Goal: Obtain resource: Obtain resource

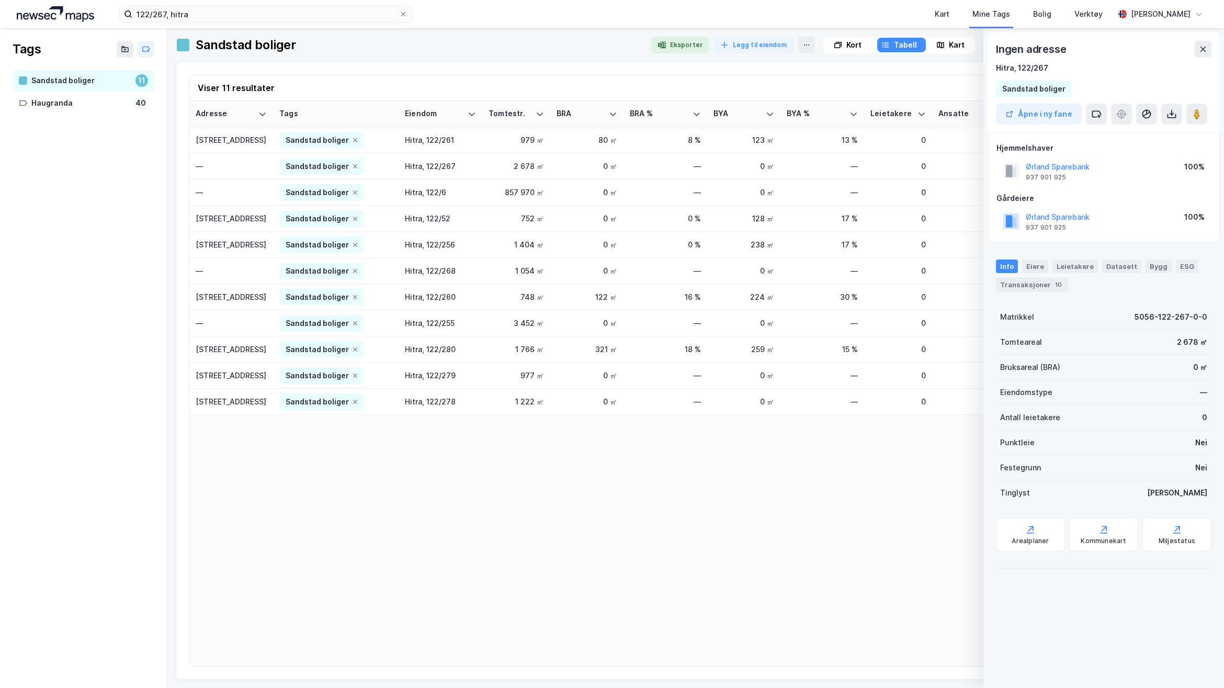
click at [947, 38] on div "Kort Tabell Kart" at bounding box center [899, 45] width 152 height 17
click at [949, 49] on div "Kart" at bounding box center [957, 45] width 16 height 13
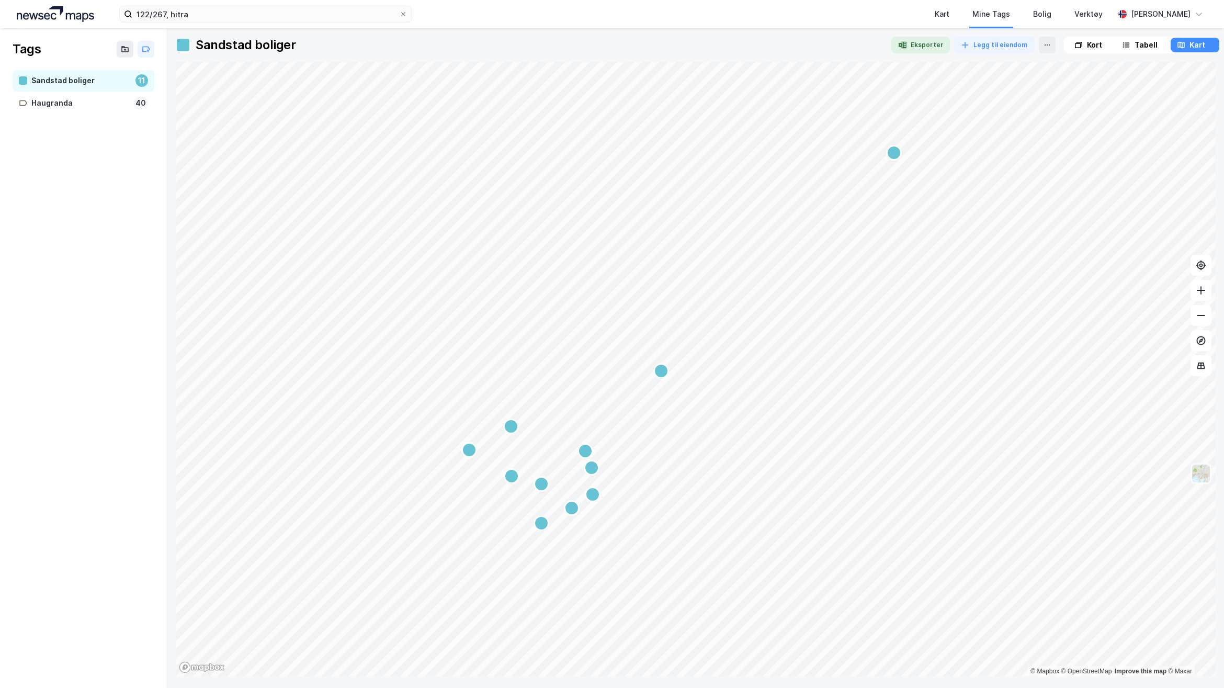
click at [1201, 463] on div "© Mapbox © OpenStreetMap Improve this map © Maxar" at bounding box center [696, 369] width 1040 height 615
click at [1201, 471] on img at bounding box center [1201, 473] width 20 height 20
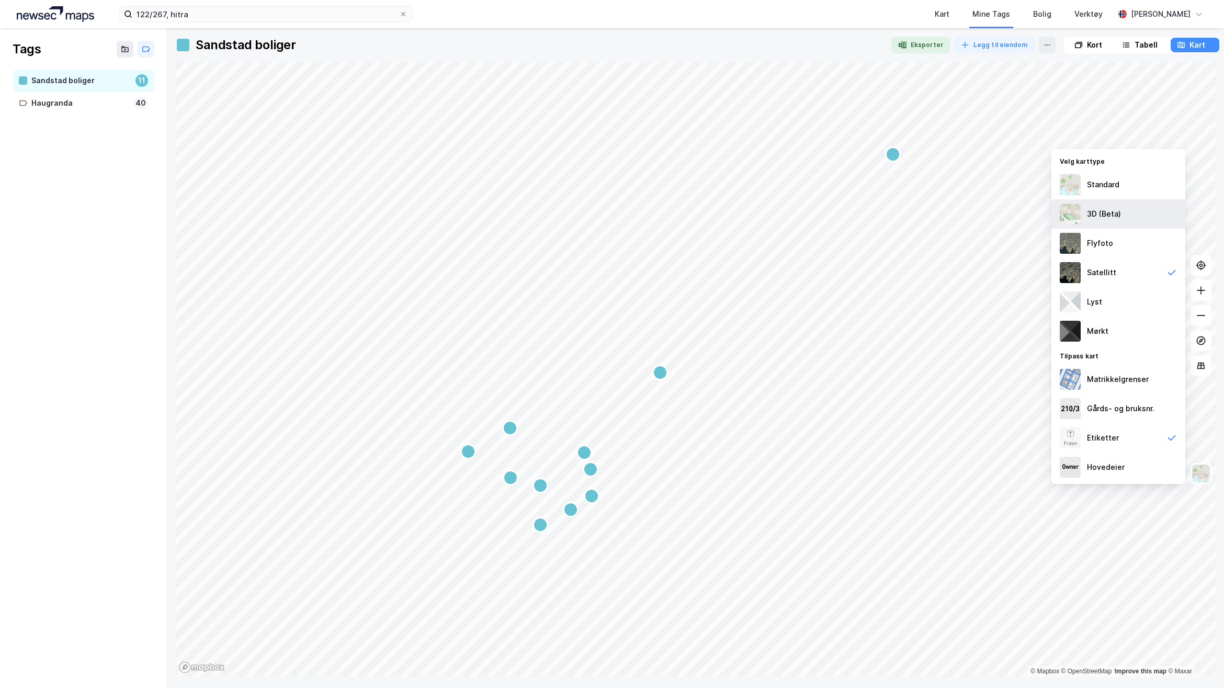
click at [1111, 214] on div "3D (Beta)" at bounding box center [1104, 214] width 34 height 13
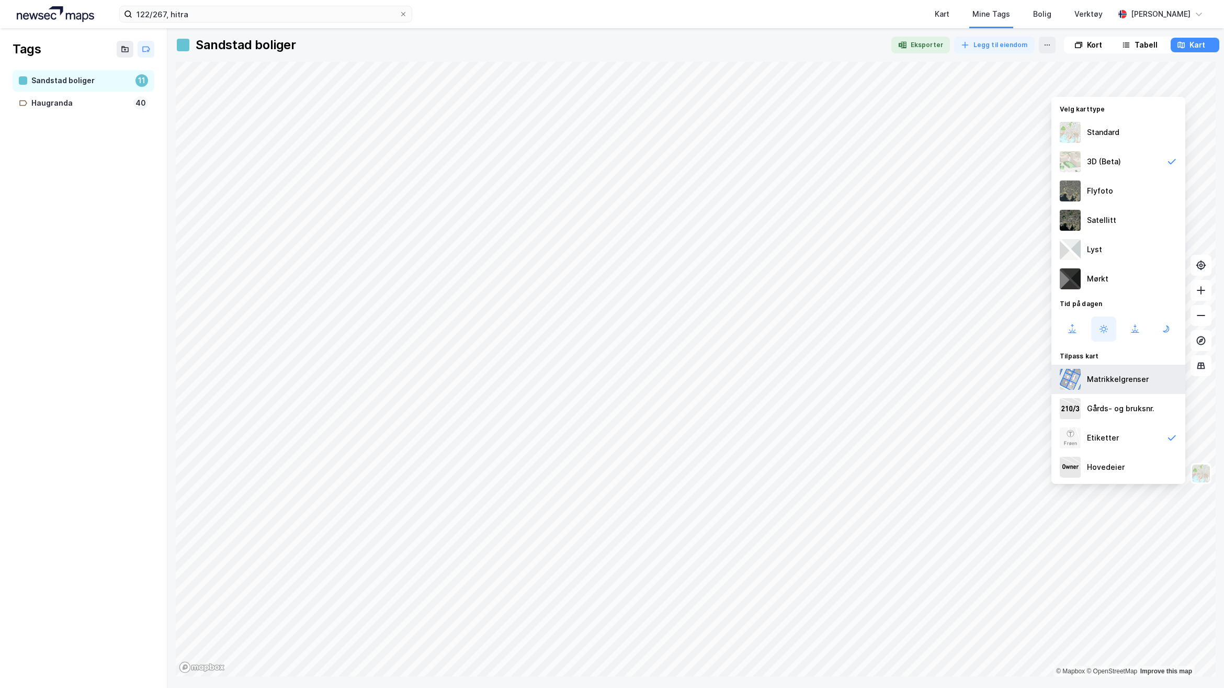
click at [1121, 377] on div "Matrikkelgrenser" at bounding box center [1118, 379] width 62 height 13
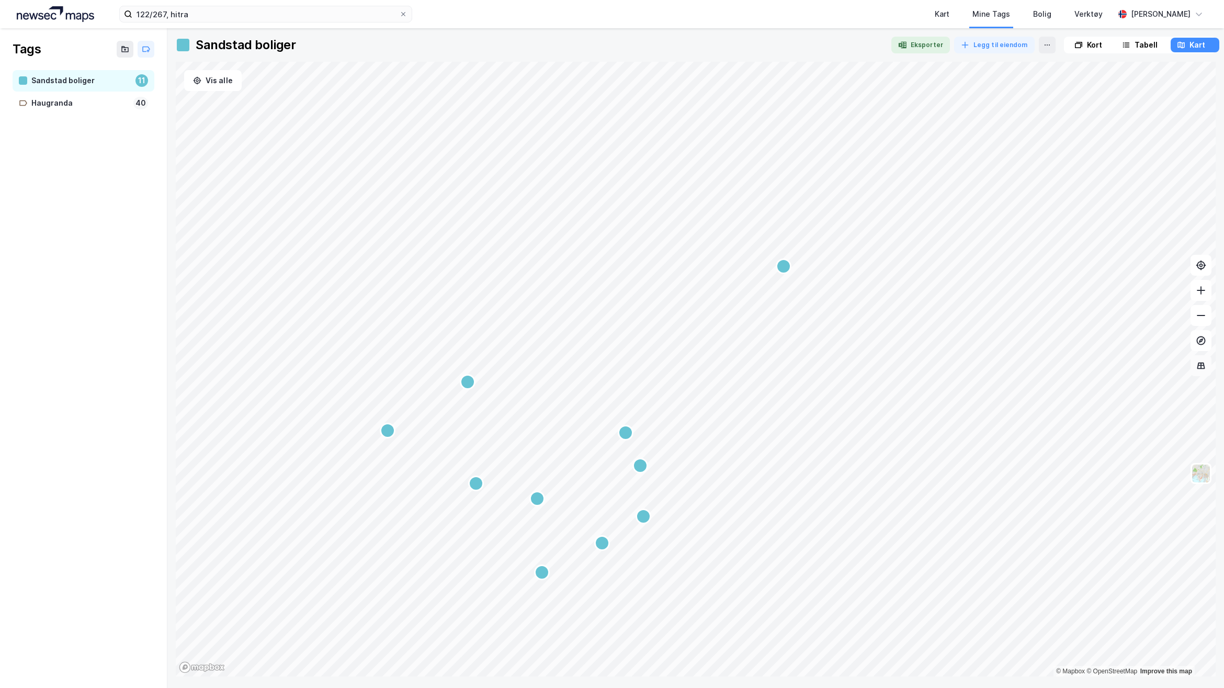
click at [1200, 370] on button at bounding box center [1200, 365] width 21 height 21
click at [1197, 367] on icon at bounding box center [1201, 365] width 10 height 10
click at [1206, 473] on img at bounding box center [1201, 473] width 20 height 20
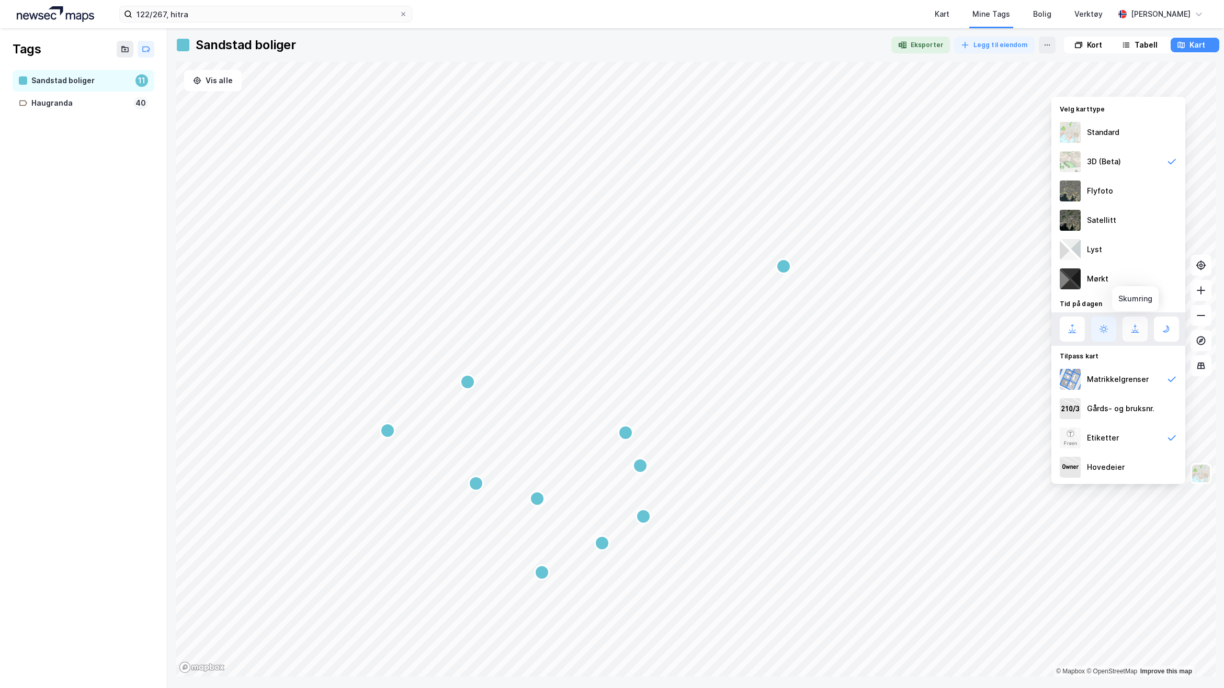
click at [1141, 321] on button at bounding box center [1134, 328] width 25 height 25
click at [1164, 323] on icon at bounding box center [1166, 329] width 13 height 13
click at [1075, 335] on icon at bounding box center [1072, 329] width 13 height 13
click at [1097, 327] on icon at bounding box center [1103, 329] width 13 height 13
click at [1141, 404] on div "Gårds- og bruksnr." at bounding box center [1120, 408] width 67 height 13
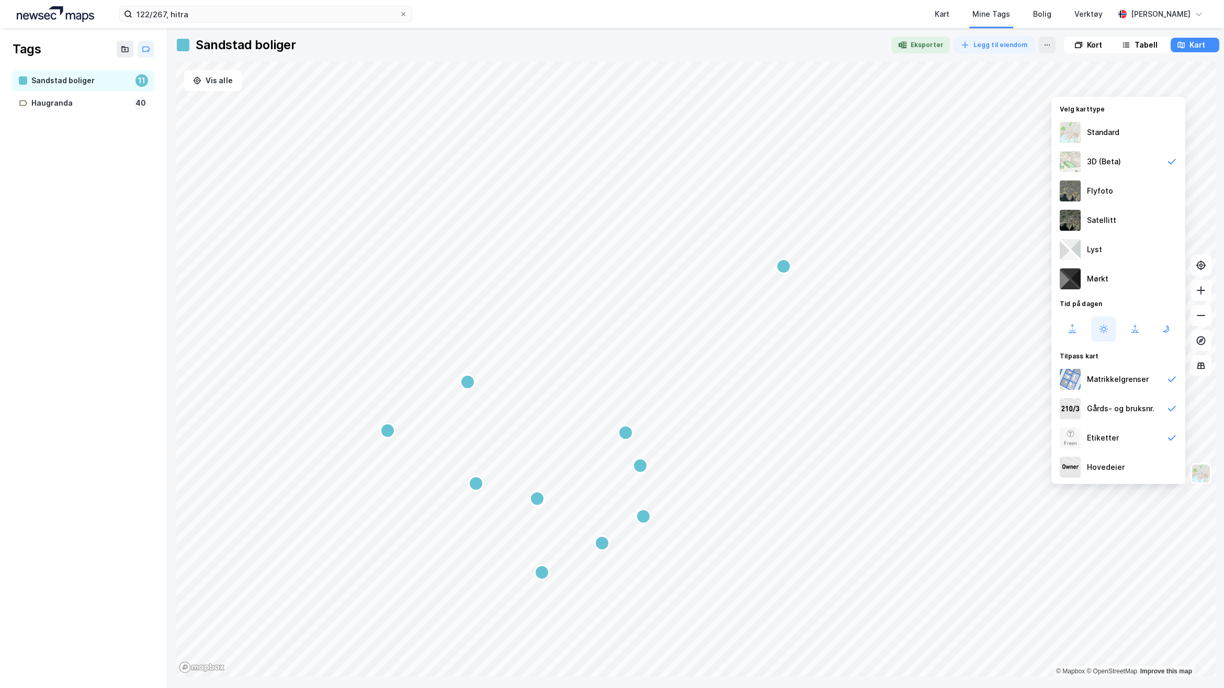
click at [819, 21] on div "Kart Mine Tags Bolig Verktøy" at bounding box center [788, 14] width 652 height 28
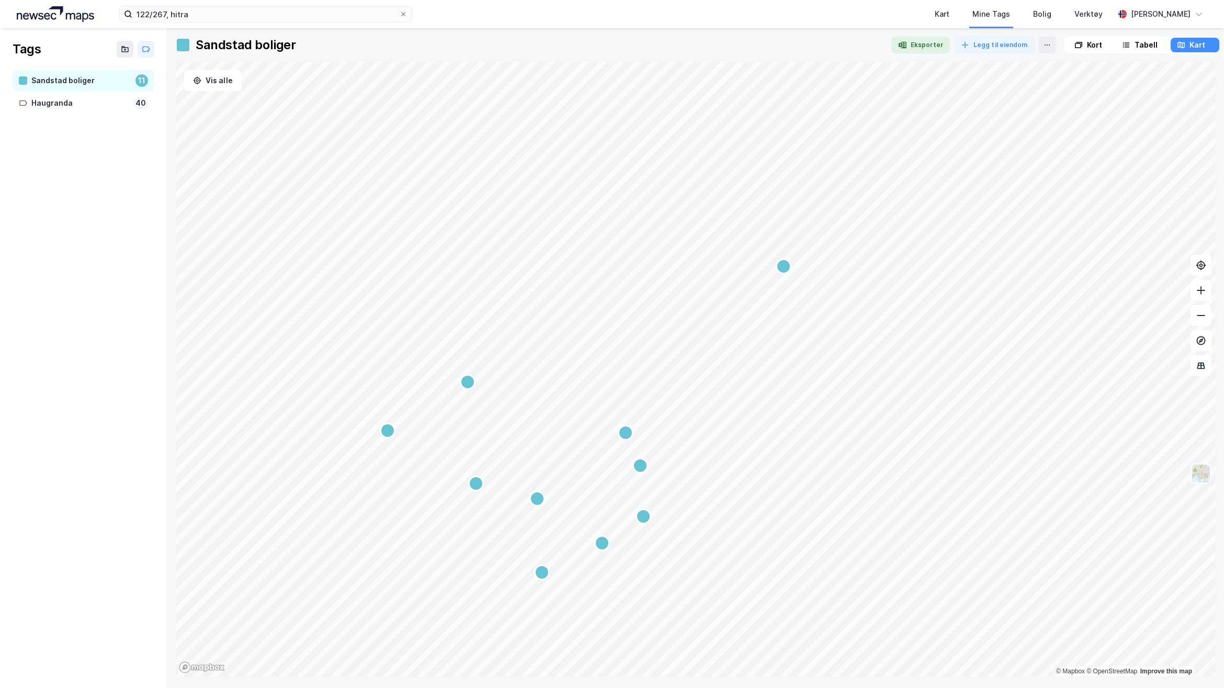
click at [1205, 473] on img at bounding box center [1201, 473] width 20 height 20
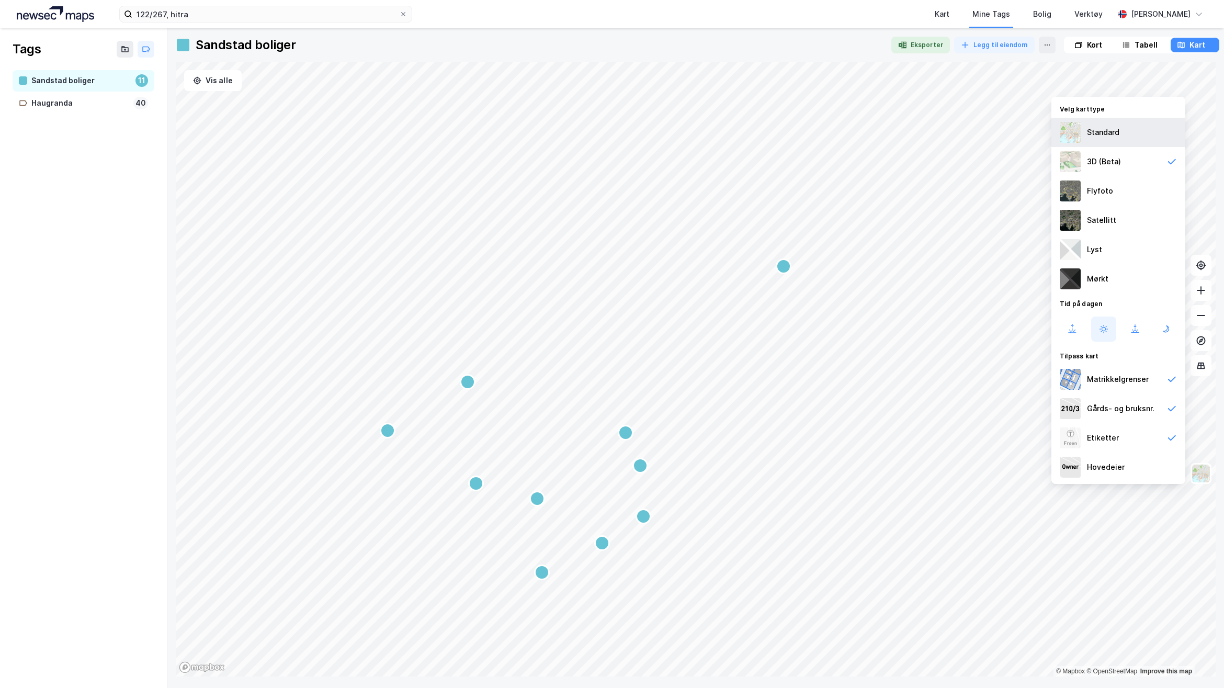
click at [1128, 128] on div "Standard" at bounding box center [1118, 132] width 134 height 29
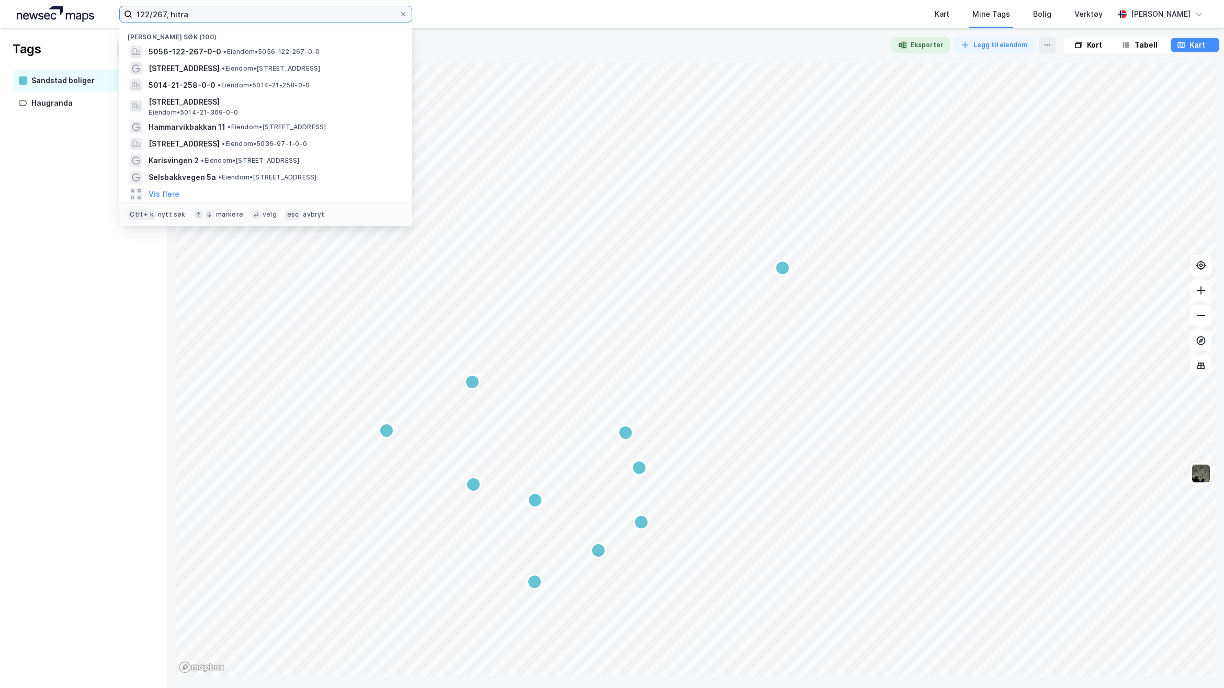
drag, startPoint x: 351, startPoint y: 16, endPoint x: -127, endPoint y: -23, distance: 479.2
click at [0, 0] on html "122/267, hitra Nylige søk [PHONE_NUMBER] • Eiendom • 5056-122-267-0-0 [STREET_A…" at bounding box center [612, 344] width 1224 height 688
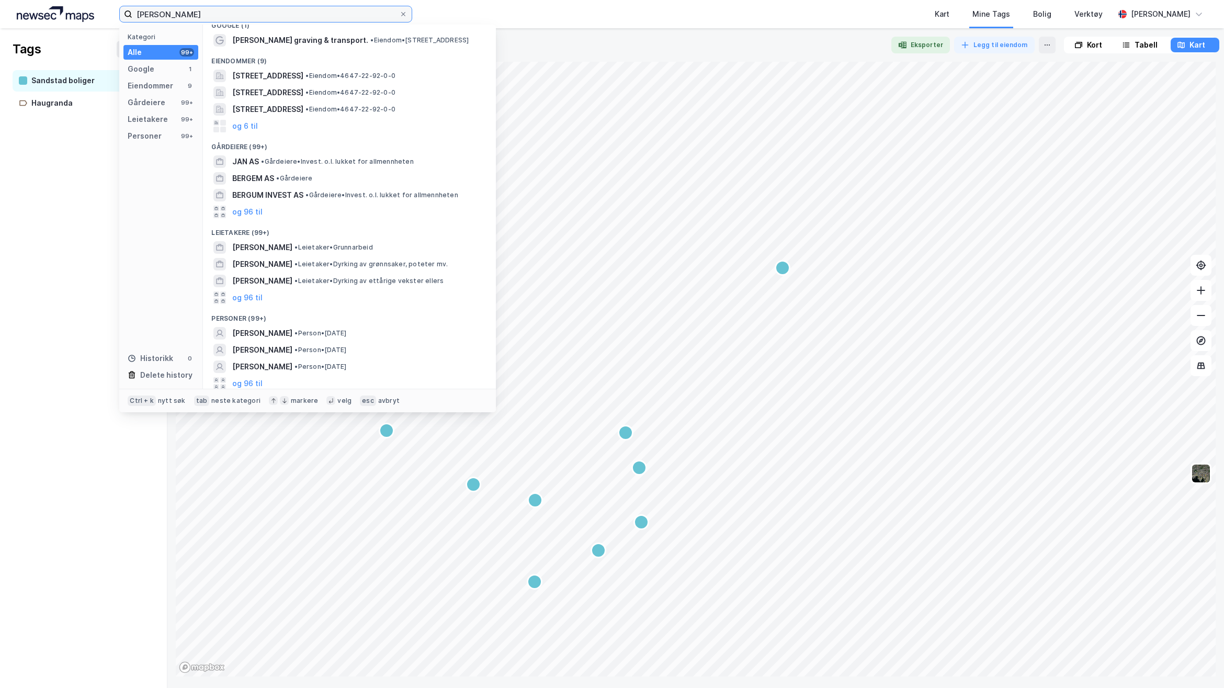
scroll to position [14, 0]
click at [153, 14] on input "[PERSON_NAME]" at bounding box center [265, 14] width 267 height 16
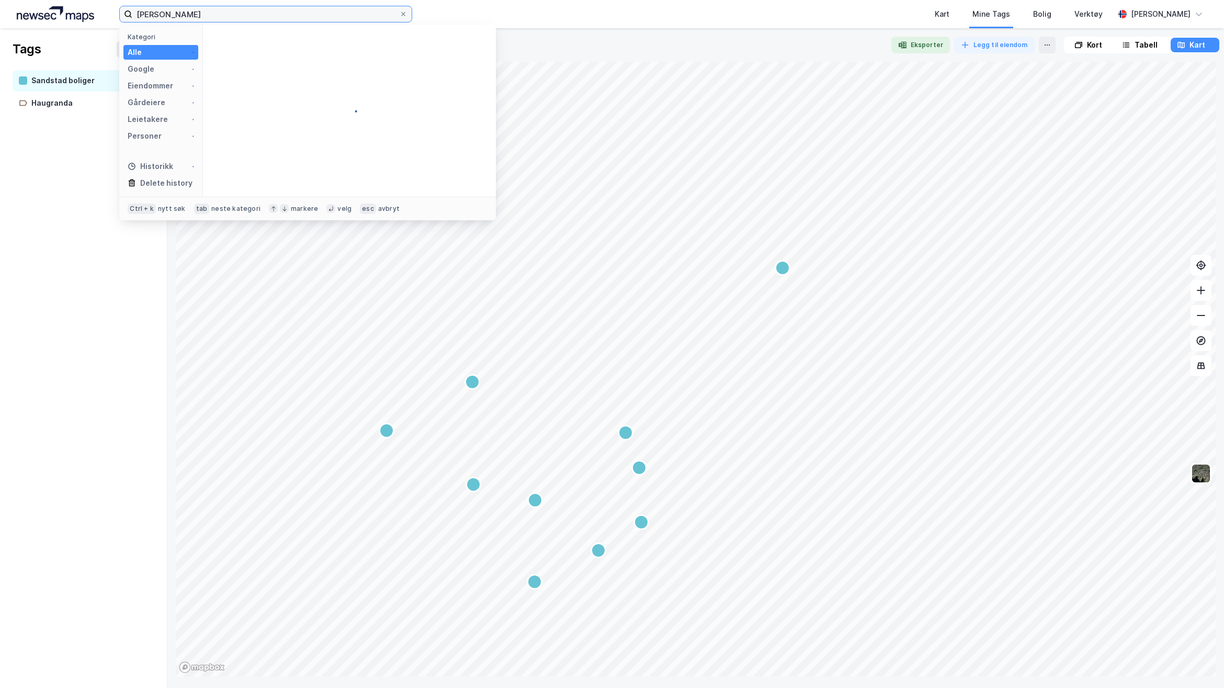
scroll to position [0, 0]
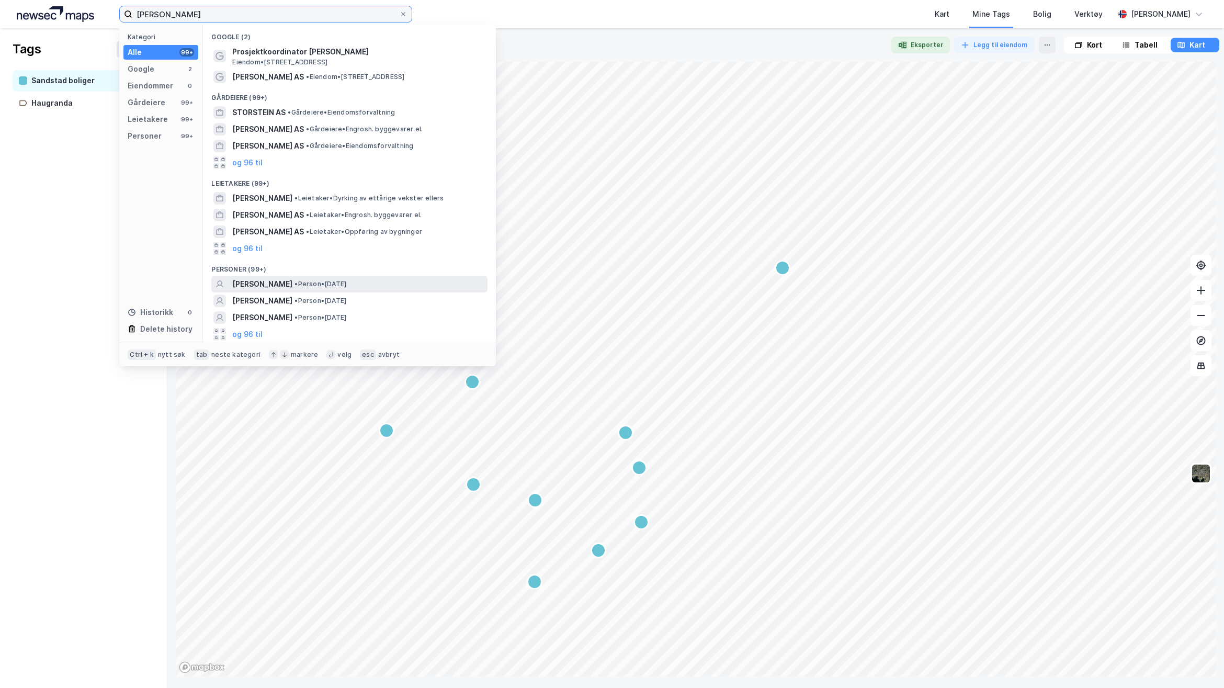
type input "[PERSON_NAME]"
click at [320, 286] on span "• Person • [DATE]" at bounding box center [320, 284] width 52 height 8
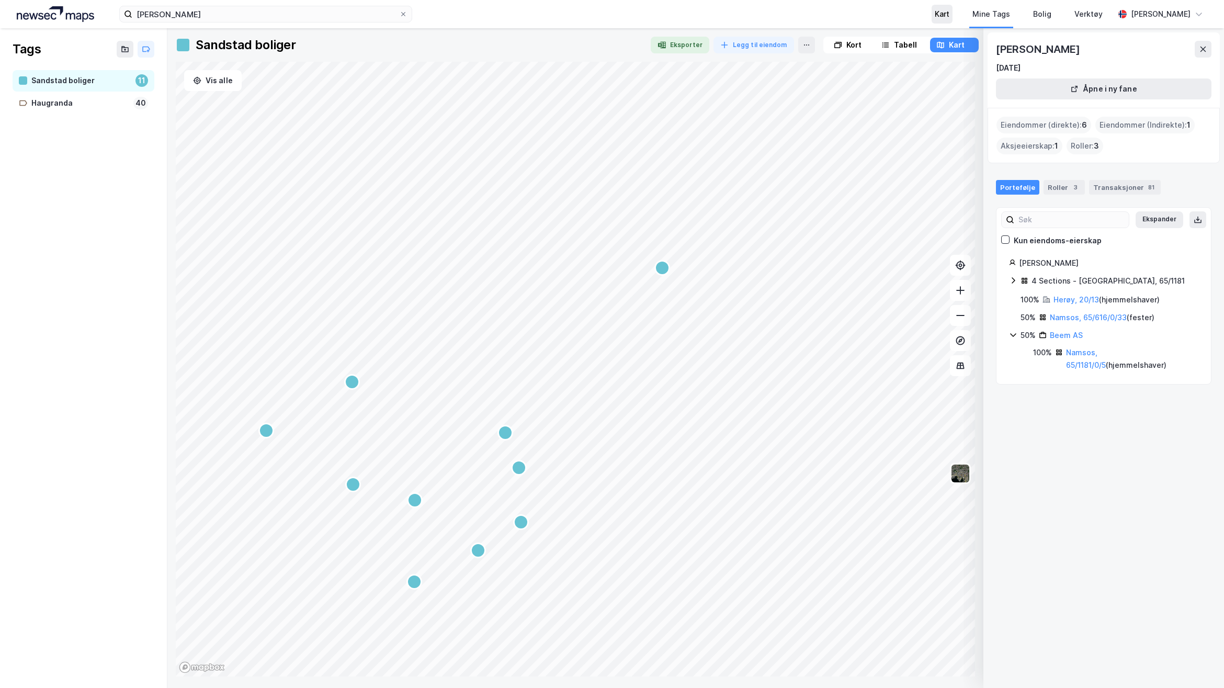
click at [949, 14] on div "Kart" at bounding box center [942, 14] width 15 height 13
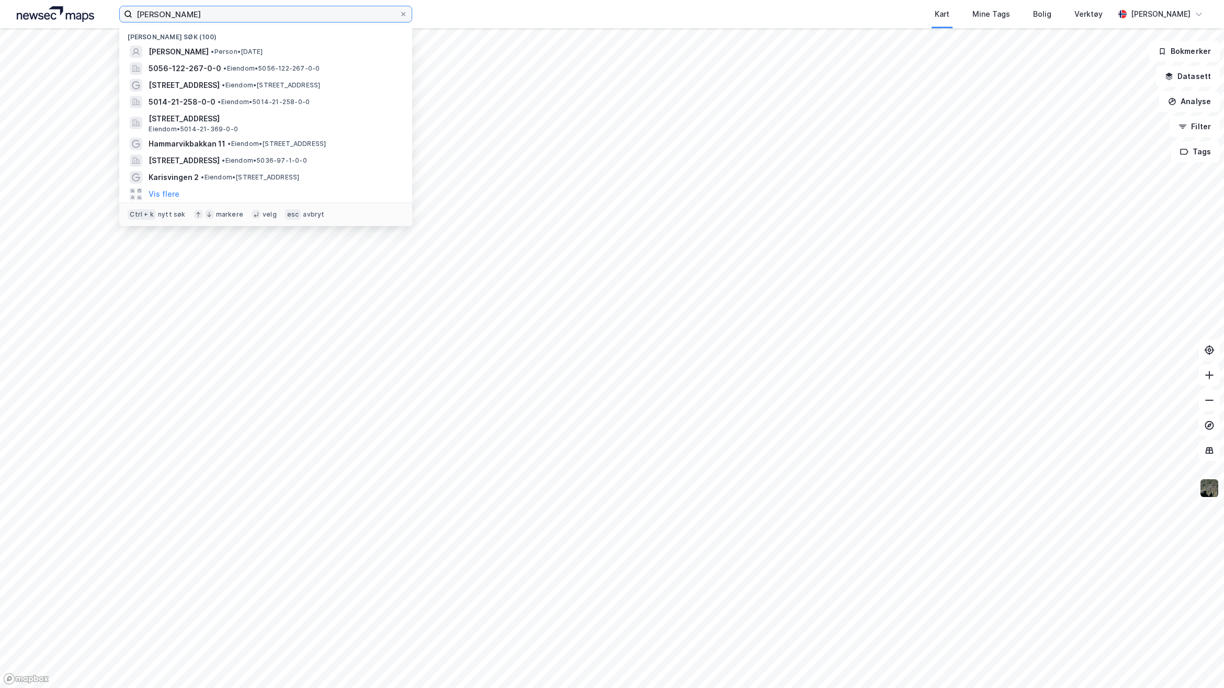
click at [273, 14] on input "[PERSON_NAME]" at bounding box center [265, 14] width 267 height 16
click at [248, 48] on span "• Person • [DATE]" at bounding box center [237, 52] width 52 height 8
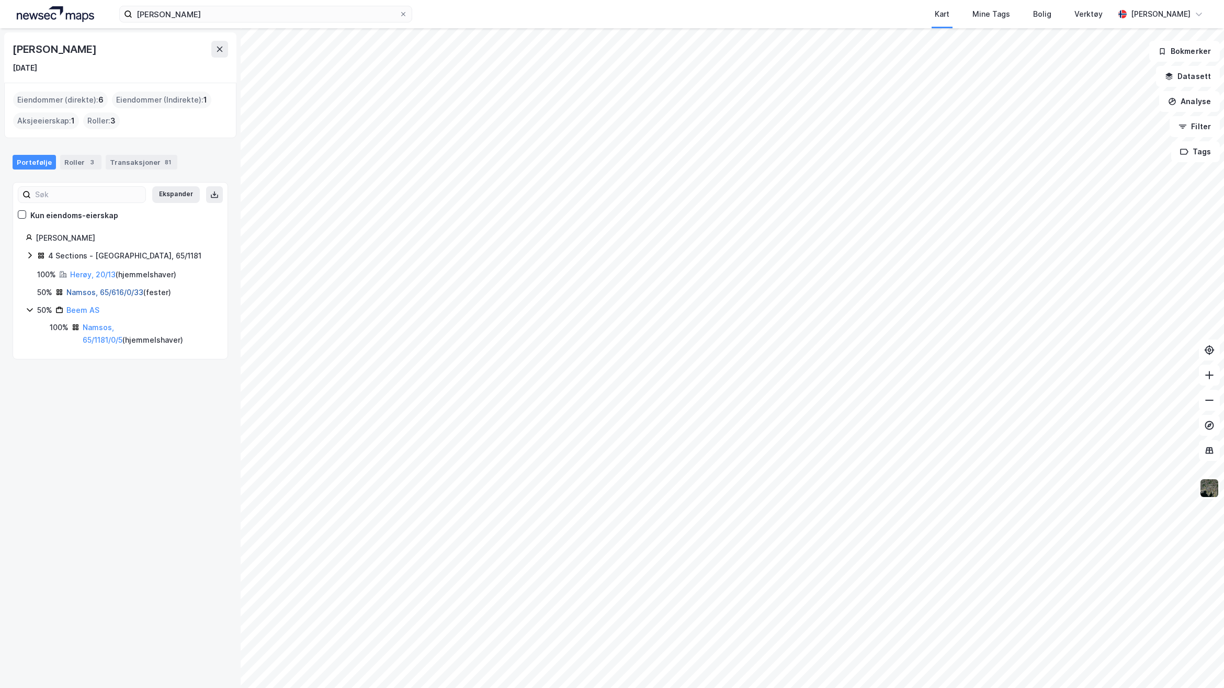
click at [128, 289] on link "Namsos, 65/616/0/33" at bounding box center [104, 292] width 77 height 9
click at [131, 322] on div "50% Beem AS 100% [DEMOGRAPHIC_DATA], 65/1181/0/5 ( hjemmelshaver )" at bounding box center [120, 325] width 189 height 43
click at [116, 328] on link "Namsos, 65/1181/0/5" at bounding box center [103, 333] width 40 height 21
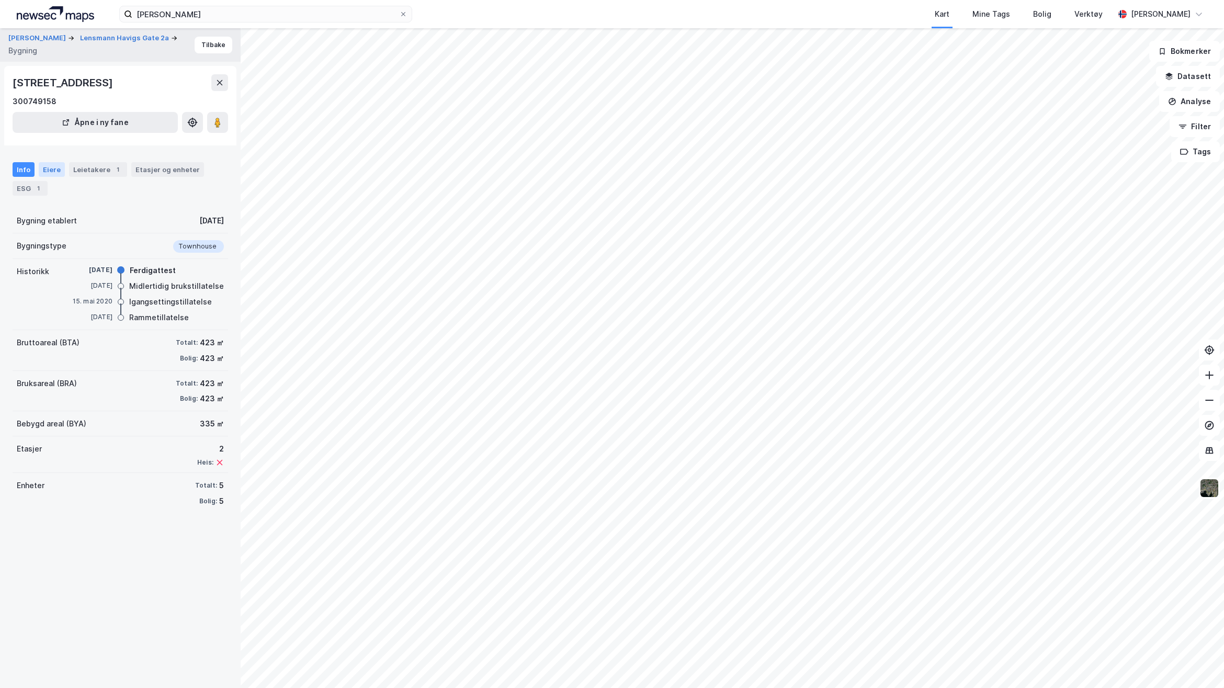
click at [45, 177] on div "Eiere" at bounding box center [52, 169] width 26 height 15
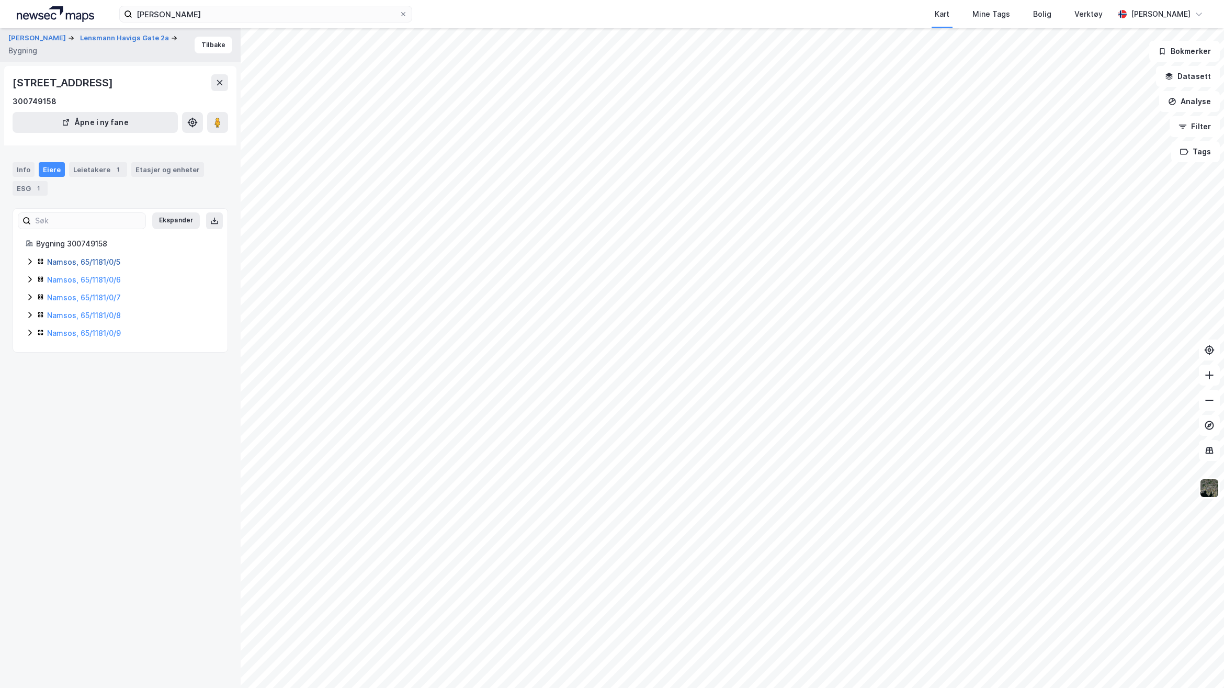
click at [90, 266] on link "Namsos, 65/1181/0/5" at bounding box center [83, 261] width 73 height 9
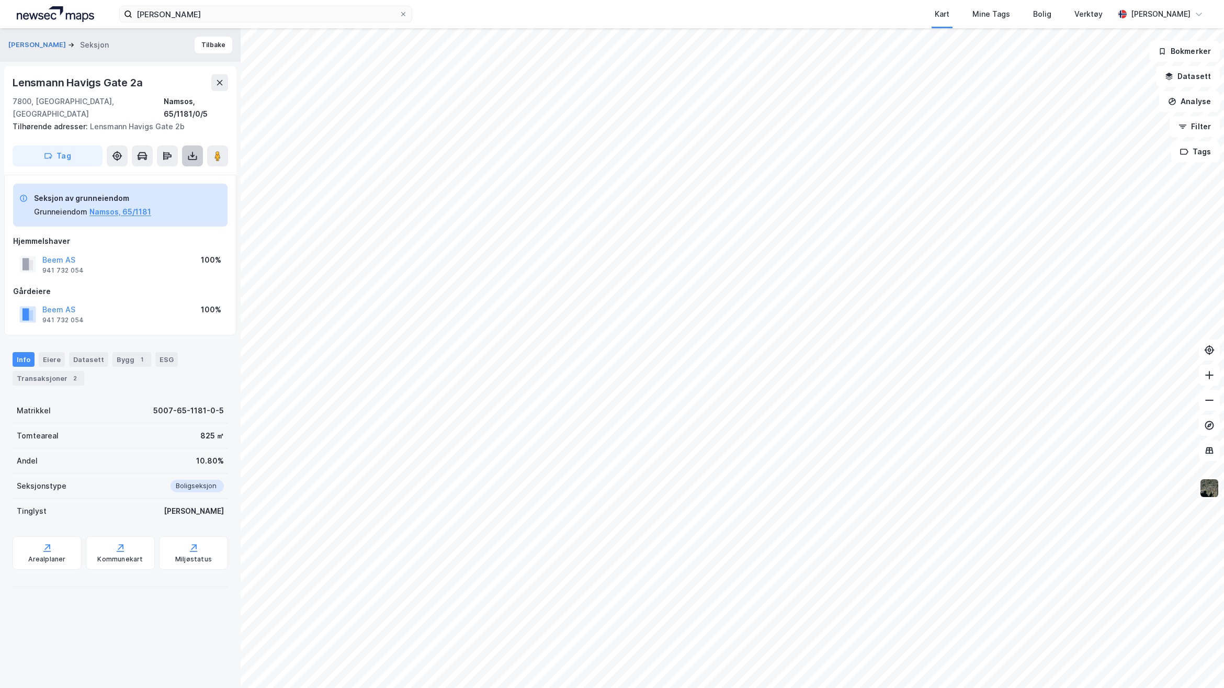
click at [196, 156] on icon at bounding box center [192, 158] width 9 height 4
click at [170, 173] on div "Last ned grunnbok" at bounding box center [140, 177] width 61 height 8
click at [144, 66] on div "Lensmann Havigs Gate 2a 7800, [GEOGRAPHIC_DATA], Trøndelag Namsos, 65/1181/0/5 …" at bounding box center [120, 120] width 232 height 109
click at [148, 252] on div "Beem AS 941 732 054 100%" at bounding box center [120, 264] width 214 height 25
click at [183, 147] on button at bounding box center [192, 155] width 21 height 21
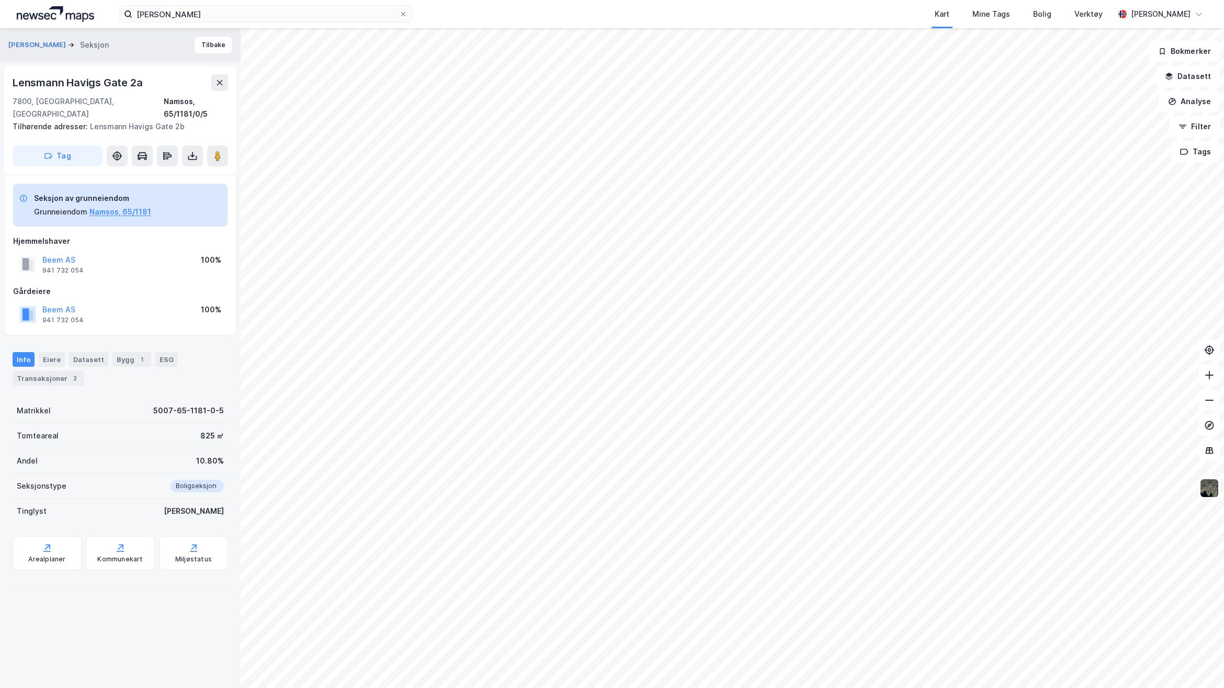
click at [133, 285] on div "Gårdeiere" at bounding box center [120, 291] width 214 height 13
click at [38, 8] on img at bounding box center [55, 14] width 77 height 16
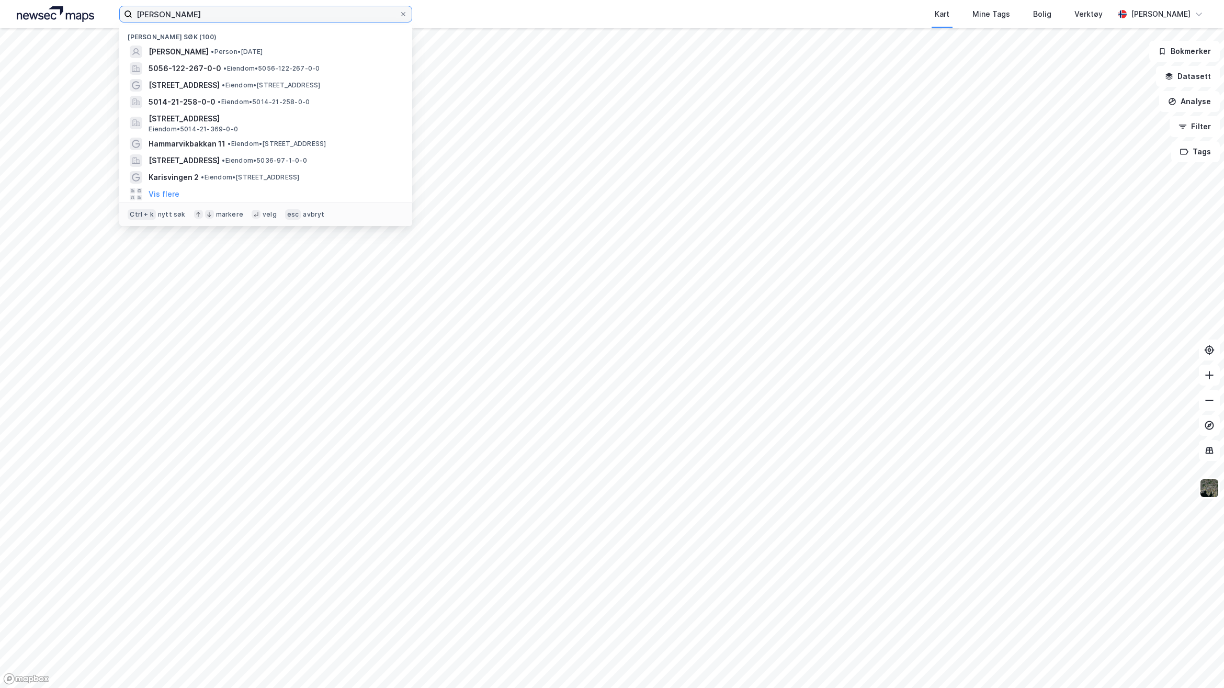
drag, startPoint x: 228, startPoint y: 15, endPoint x: 2, endPoint y: 27, distance: 226.8
click at [2, 27] on div "[PERSON_NAME] Nylige søk (100) [PERSON_NAME] • Person • [DATE] 5056-122-267-0-0…" at bounding box center [612, 14] width 1224 height 28
click at [294, 14] on input at bounding box center [271, 14] width 279 height 16
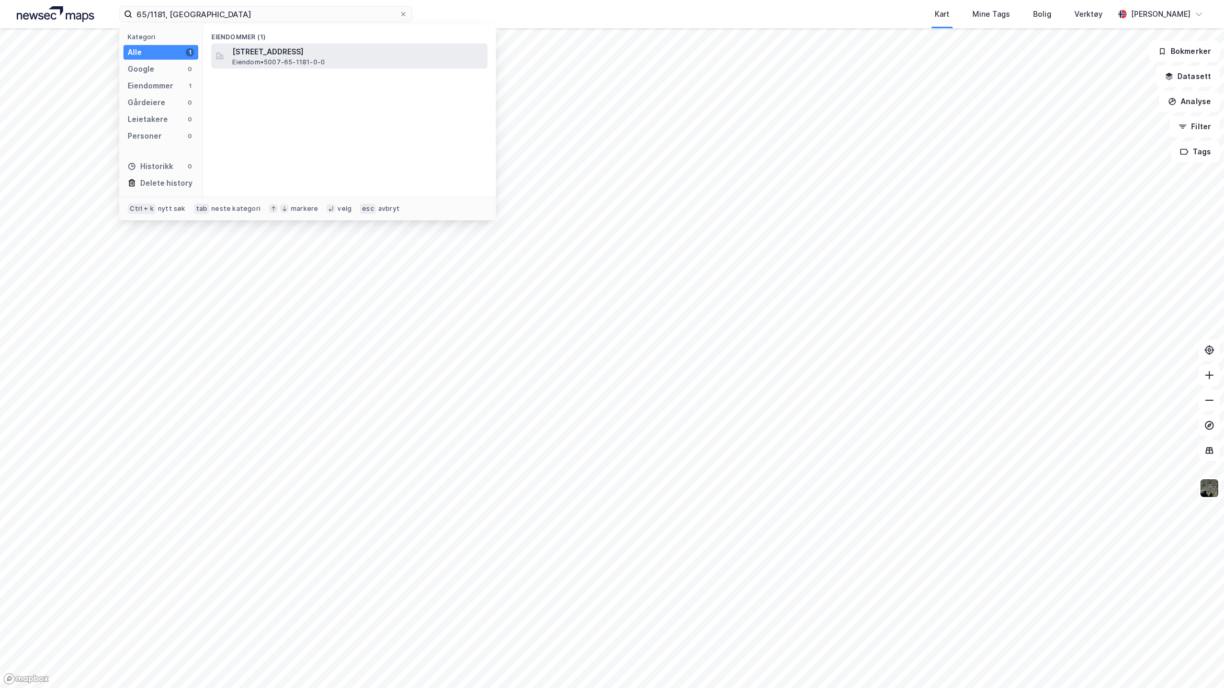
click at [394, 56] on span "[STREET_ADDRESS]" at bounding box center [357, 52] width 251 height 13
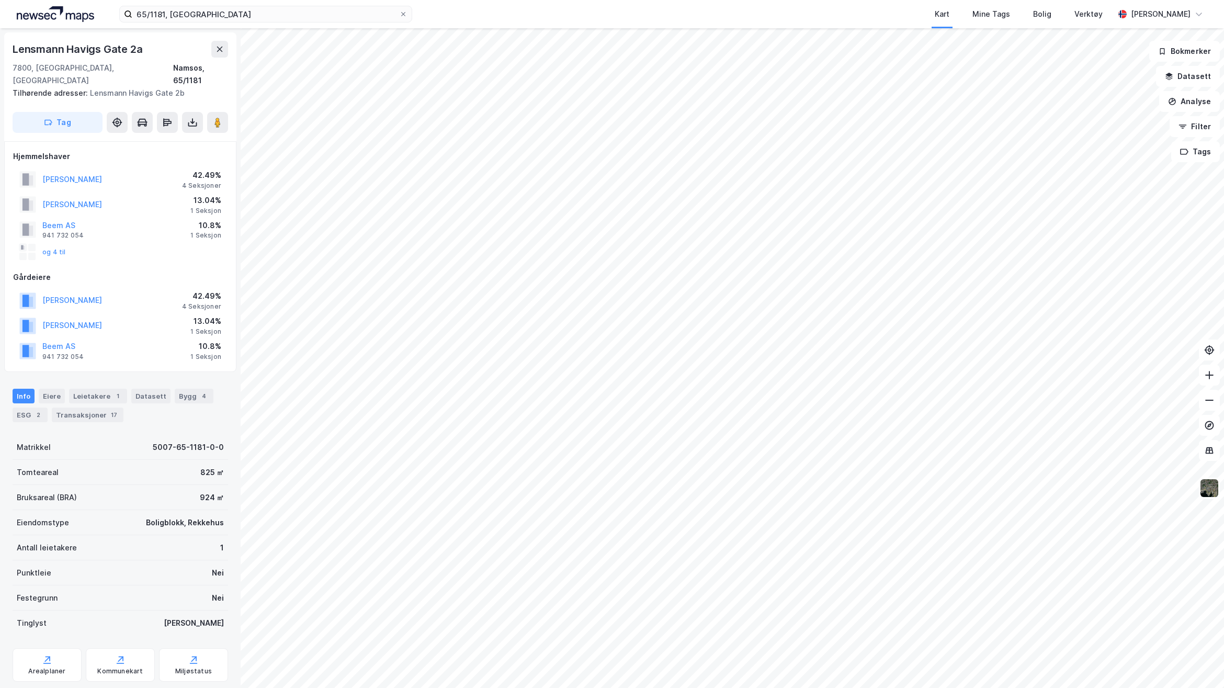
scroll to position [2, 0]
click at [0, 0] on button "[PERSON_NAME]" at bounding box center [0, 0] width 0 height 0
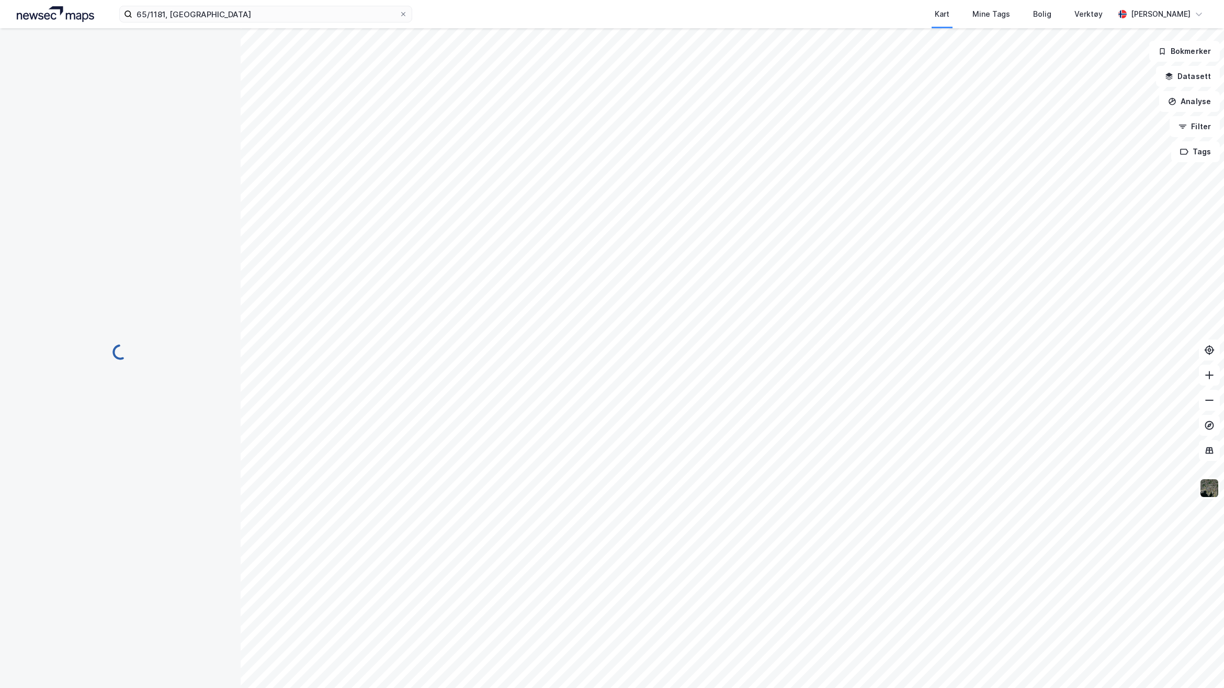
scroll to position [2, 0]
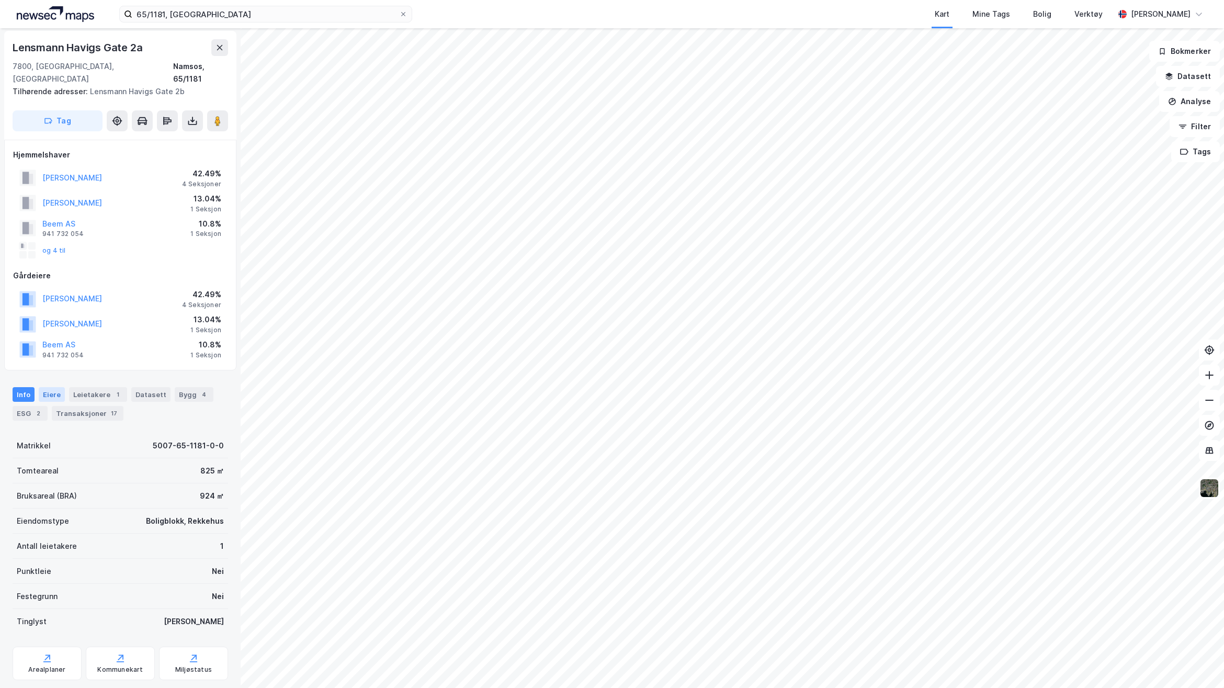
click at [48, 387] on div "Eiere" at bounding box center [52, 394] width 26 height 15
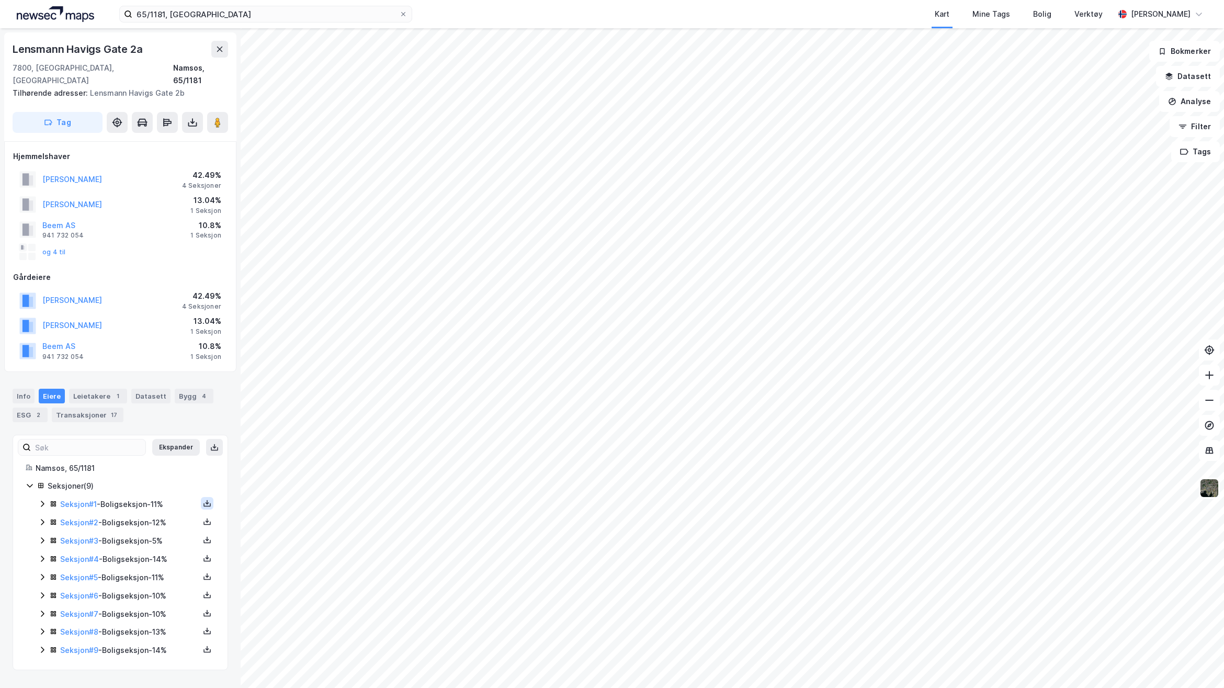
click at [203, 503] on icon at bounding box center [206, 505] width 7 height 4
click at [147, 466] on div "Grunnbok" at bounding box center [144, 472] width 35 height 13
click at [203, 517] on icon at bounding box center [207, 521] width 8 height 8
click at [156, 478] on div "Grunnbok" at bounding box center [150, 490] width 92 height 25
click at [206, 539] on icon at bounding box center [208, 540] width 4 height 2
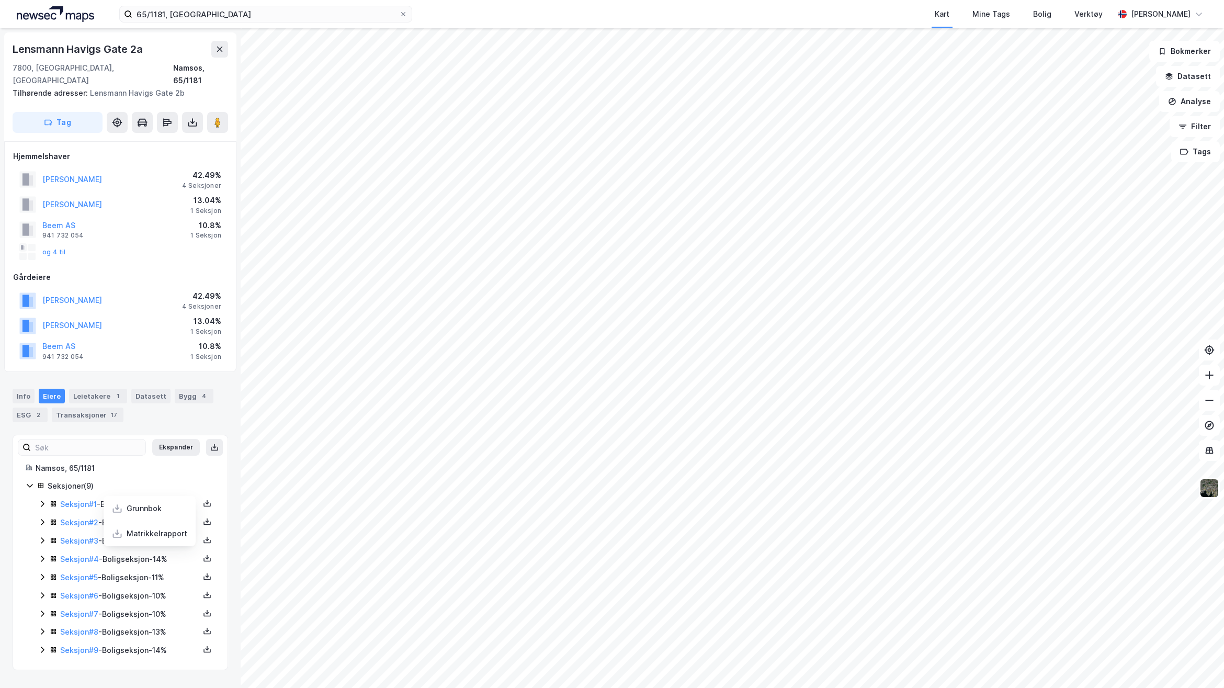
click at [219, 464] on div "Lensmann [GEOGRAPHIC_DATA] 2a 7800, [GEOGRAPHIC_DATA], [GEOGRAPHIC_DATA] [GEOGR…" at bounding box center [120, 358] width 241 height 660
click at [203, 536] on icon at bounding box center [207, 540] width 8 height 8
click at [165, 498] on div "Grunnbok" at bounding box center [150, 508] width 92 height 25
click at [203, 554] on icon at bounding box center [207, 558] width 8 height 8
click at [173, 518] on div "Grunnbok" at bounding box center [150, 526] width 92 height 25
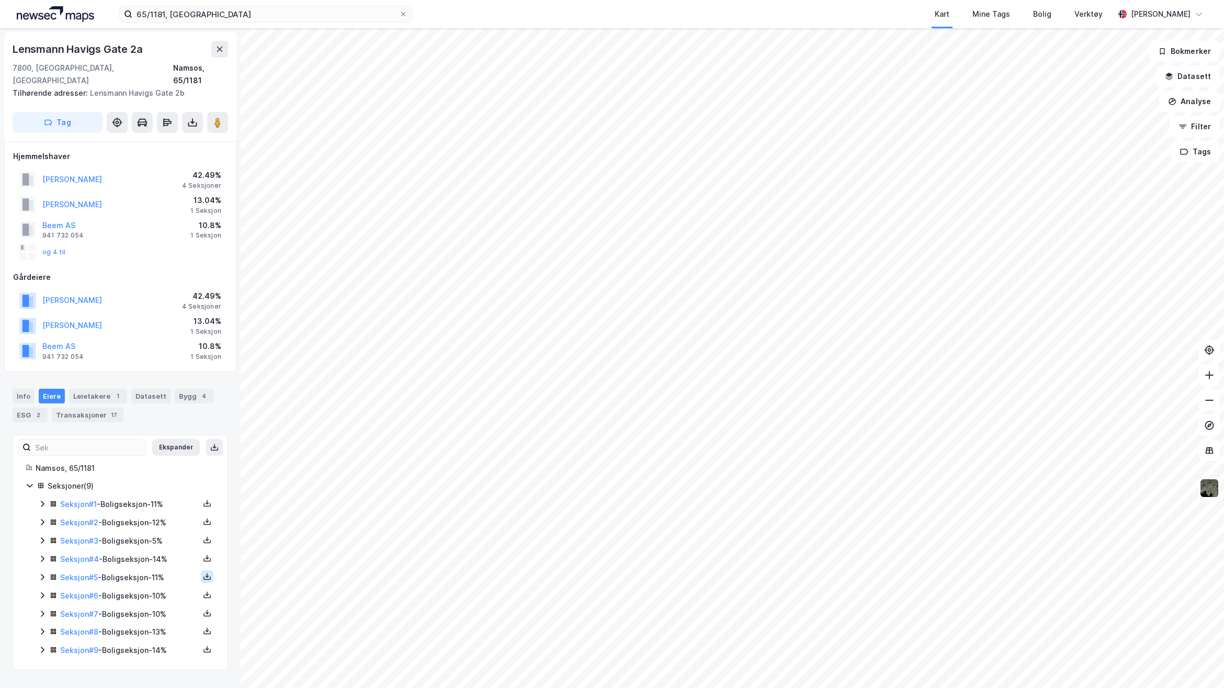
click at [203, 572] on icon at bounding box center [207, 576] width 8 height 8
click at [163, 539] on div "Grunnbok" at bounding box center [150, 544] width 92 height 25
click at [203, 591] on icon at bounding box center [207, 595] width 8 height 8
click at [152, 557] on div "Grunnbok" at bounding box center [144, 563] width 35 height 13
click at [203, 609] on icon at bounding box center [207, 613] width 8 height 8
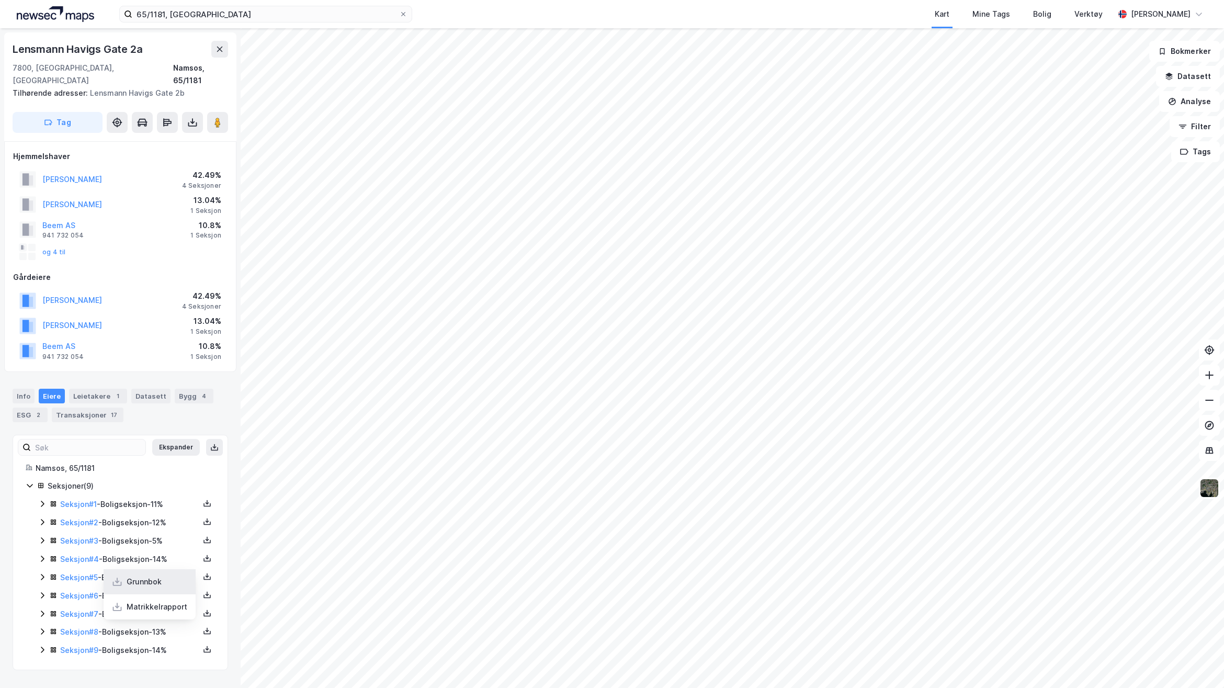
click at [152, 575] on div "Grunnbok" at bounding box center [144, 581] width 35 height 13
click at [203, 631] on icon at bounding box center [206, 633] width 7 height 4
click at [163, 593] on div "Grunnbok" at bounding box center [150, 599] width 92 height 25
click at [203, 649] on icon at bounding box center [206, 651] width 7 height 4
click at [156, 607] on div "Grunnbok" at bounding box center [150, 618] width 92 height 25
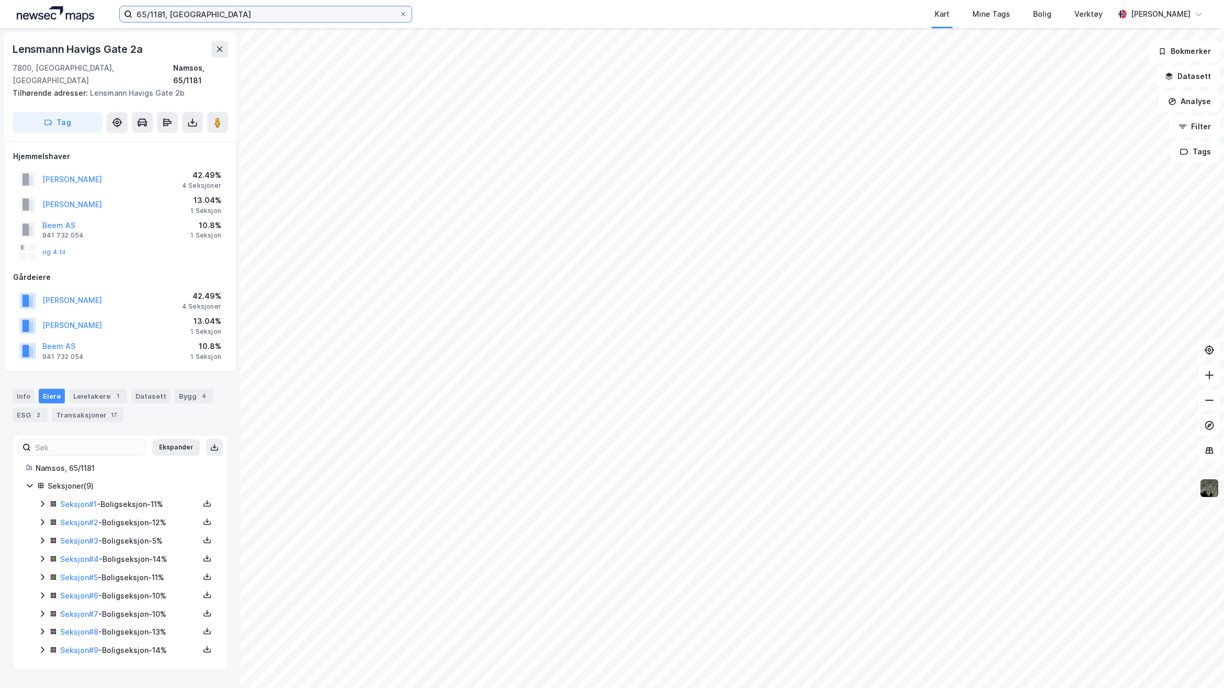
click at [366, 19] on input "65/1181, [GEOGRAPHIC_DATA]" at bounding box center [265, 14] width 267 height 16
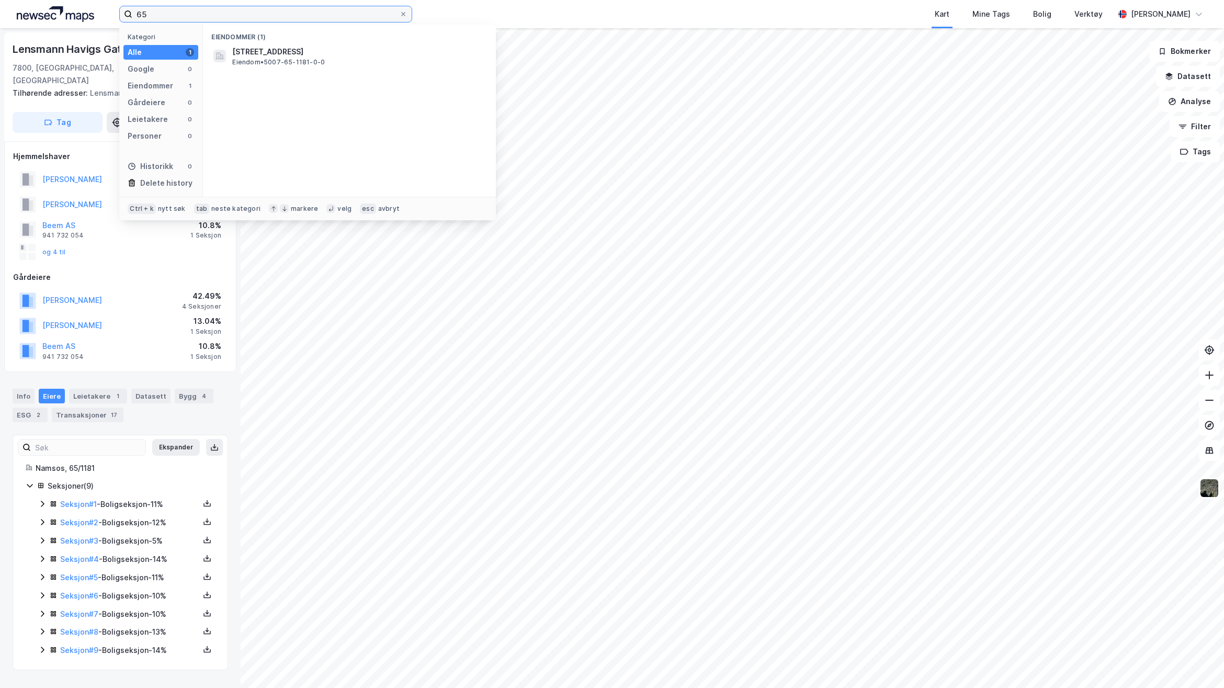
type input "6"
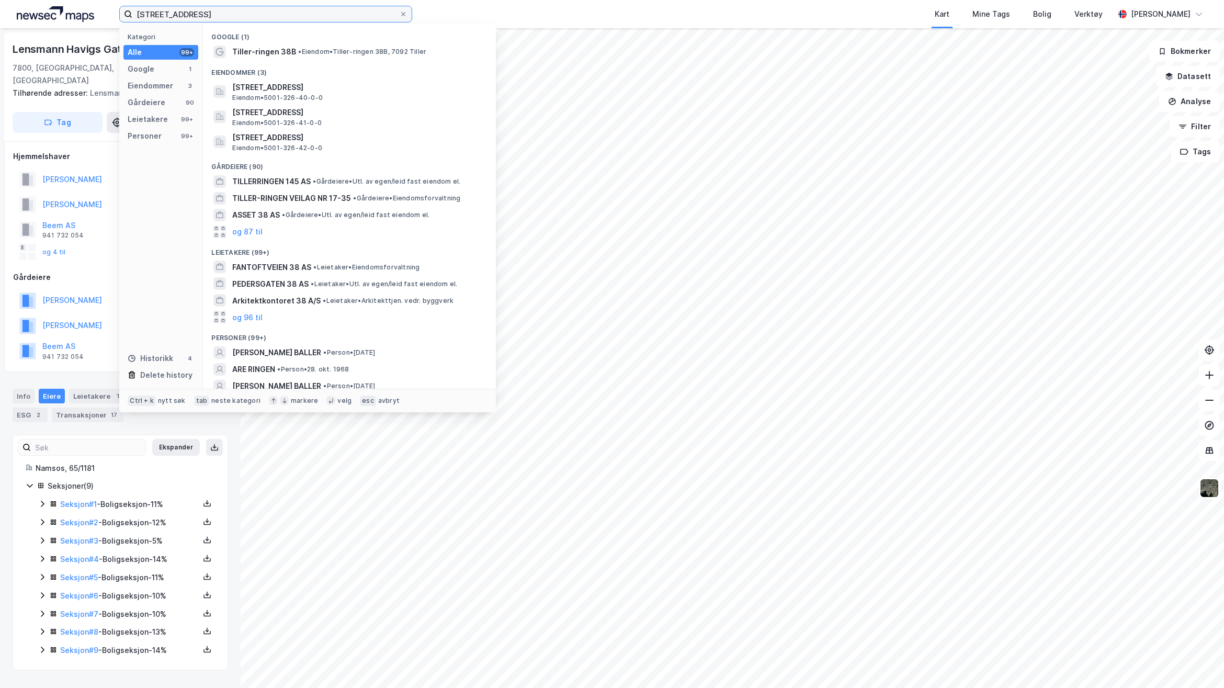
type input "[STREET_ADDRESS]"
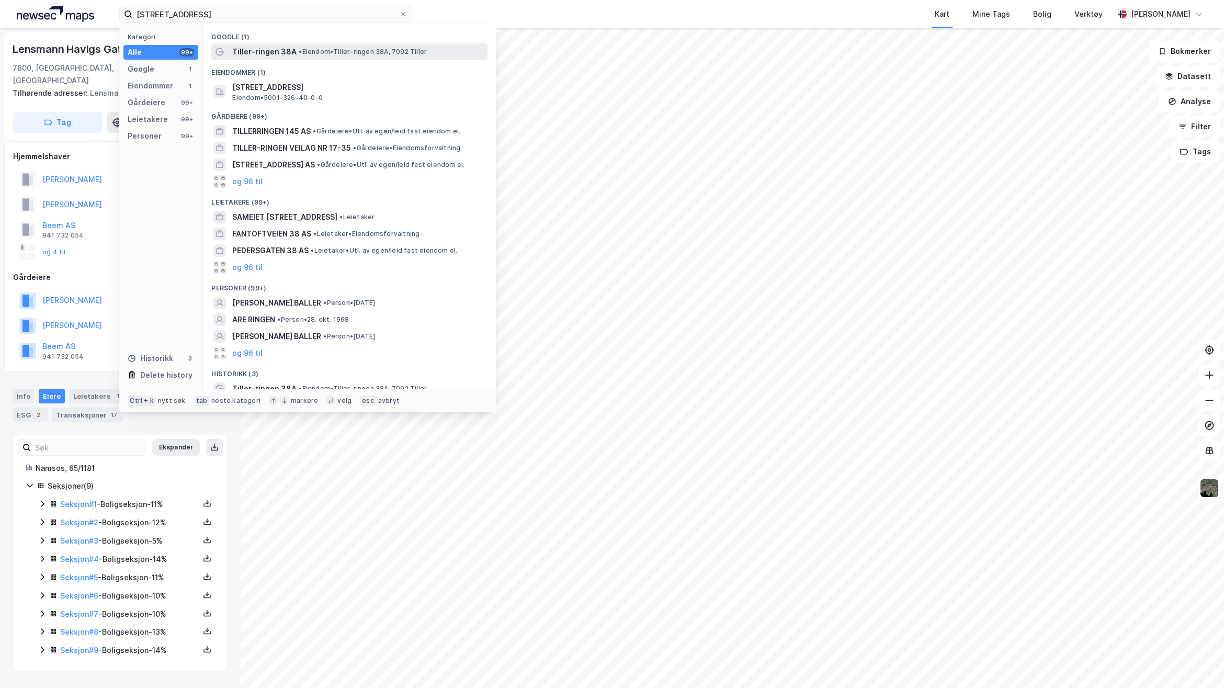
click at [372, 46] on div "Tiller-ringen 38A • Eiendom • [STREET_ADDRESS]" at bounding box center [358, 52] width 253 height 13
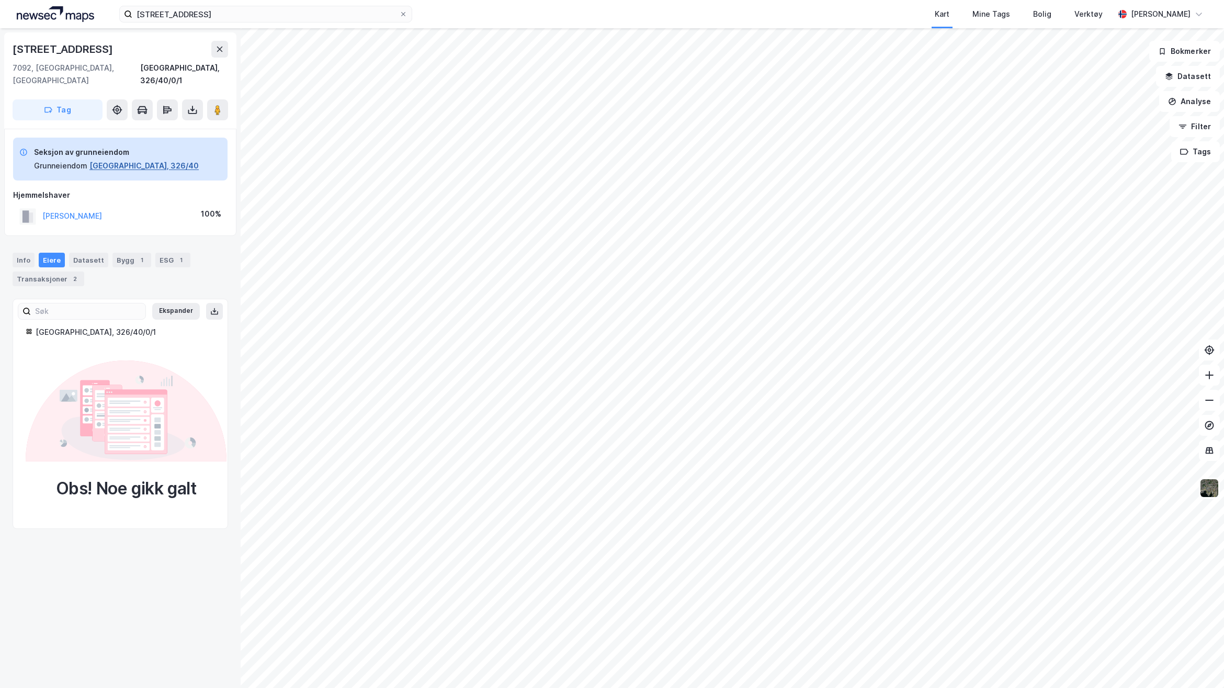
click at [149, 160] on button "[GEOGRAPHIC_DATA], 326/40" at bounding box center [143, 166] width 109 height 13
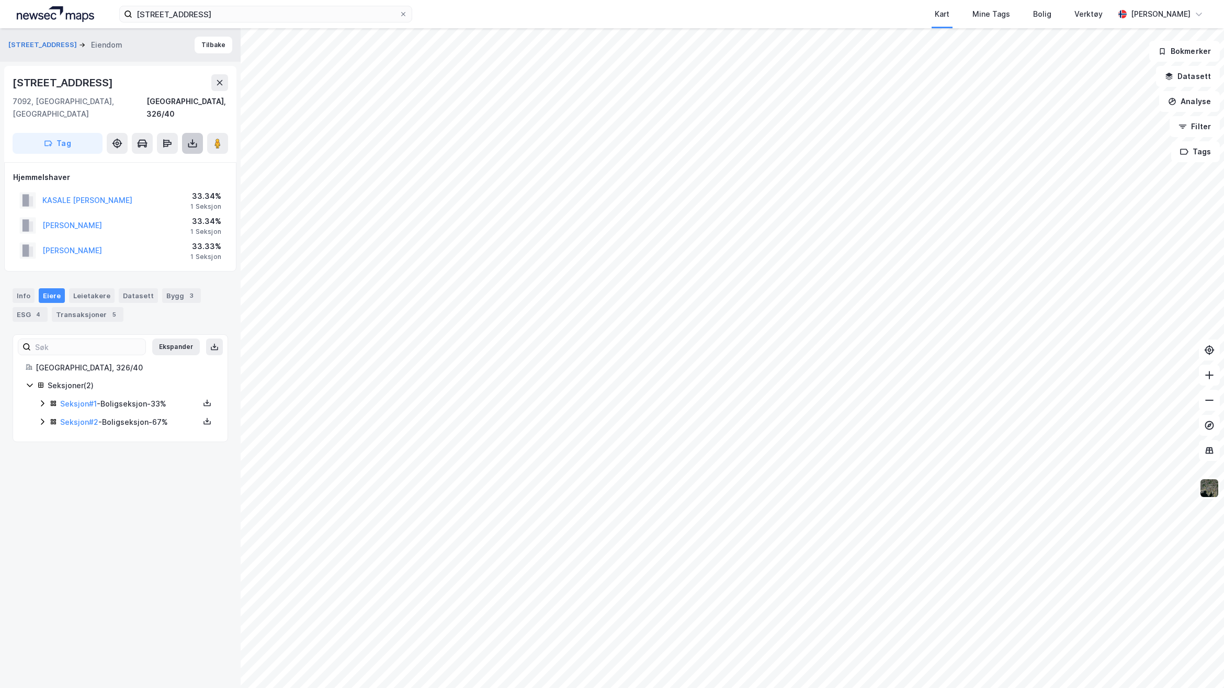
click at [192, 138] on icon at bounding box center [192, 143] width 10 height 10
click at [189, 156] on div "Last ned grunnbok" at bounding box center [147, 164] width 111 height 17
click at [203, 399] on icon at bounding box center [207, 403] width 8 height 8
click at [166, 365] on div "Grunnbok" at bounding box center [150, 371] width 92 height 25
click at [203, 417] on icon at bounding box center [207, 421] width 8 height 8
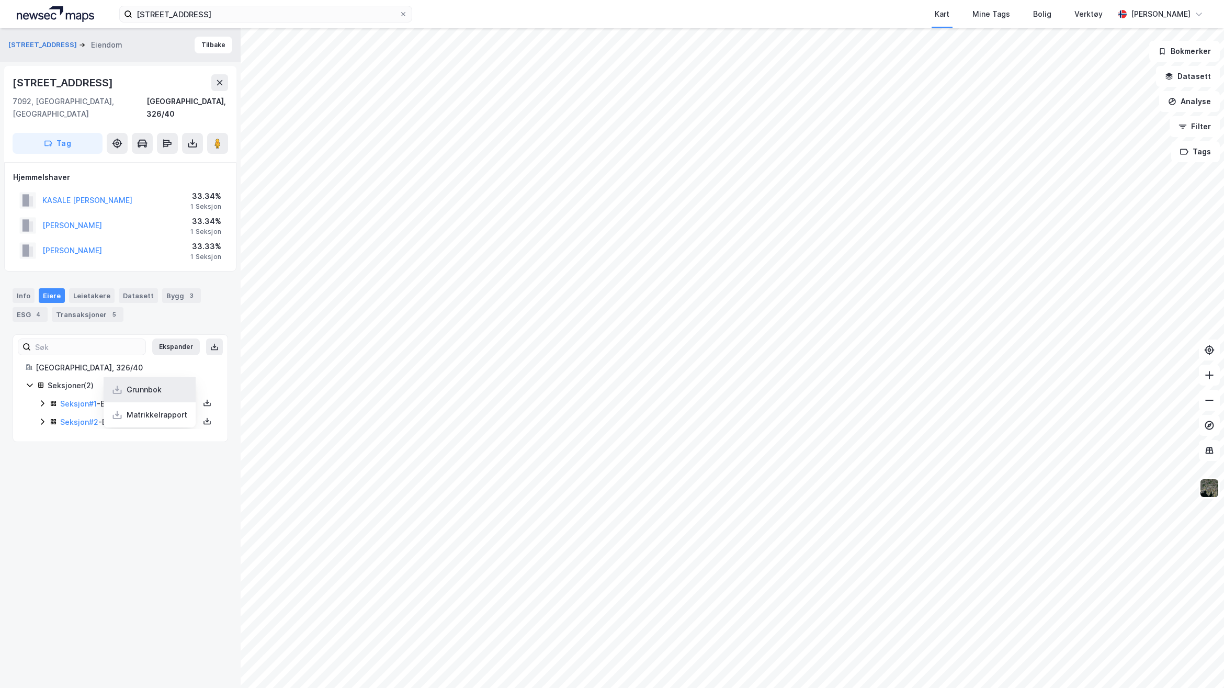
click at [161, 380] on div "Grunnbok" at bounding box center [150, 389] width 92 height 25
click at [203, 417] on icon at bounding box center [207, 421] width 8 height 8
drag, startPoint x: 152, startPoint y: 380, endPoint x: 142, endPoint y: 379, distance: 10.0
click at [150, 383] on div "Grunnbok" at bounding box center [144, 389] width 35 height 13
click at [205, 417] on div "[GEOGRAPHIC_DATA], 326/40 Seksjoner ( 2 ) Seksjon # 1 - Boligseksjon - 33% Seks…" at bounding box center [120, 394] width 214 height 67
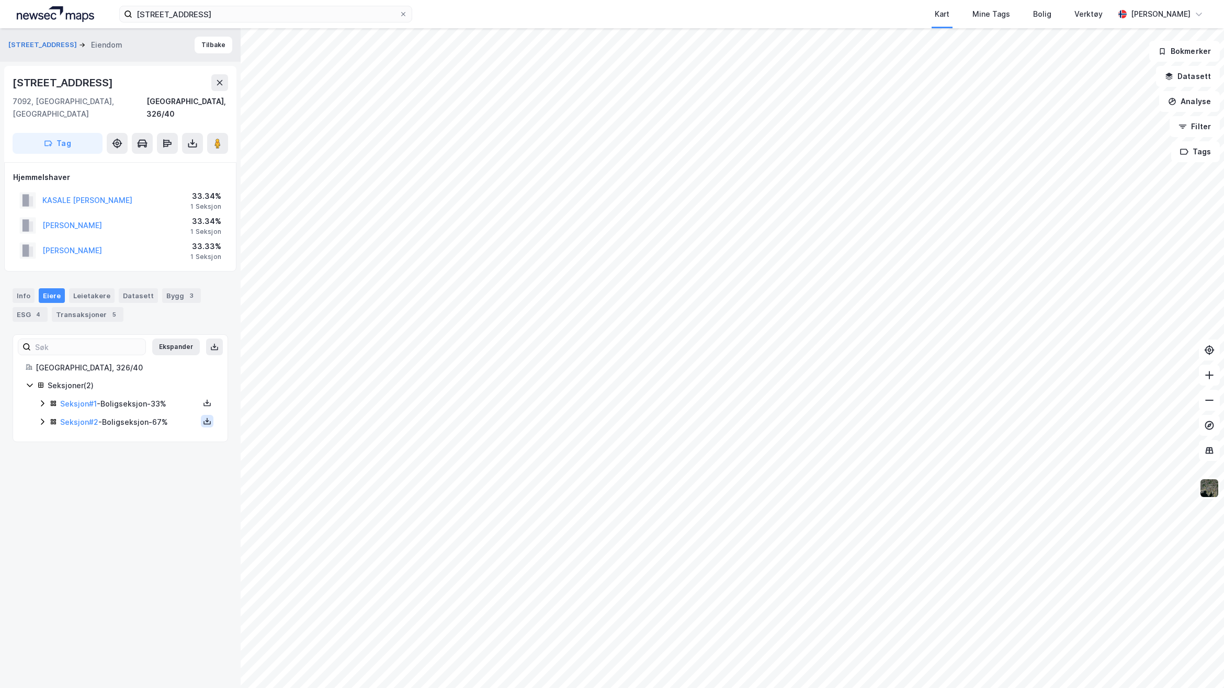
click at [203, 421] on icon at bounding box center [206, 423] width 7 height 4
click at [133, 383] on div "Grunnbok" at bounding box center [144, 389] width 35 height 13
